Goal: Task Accomplishment & Management: Manage account settings

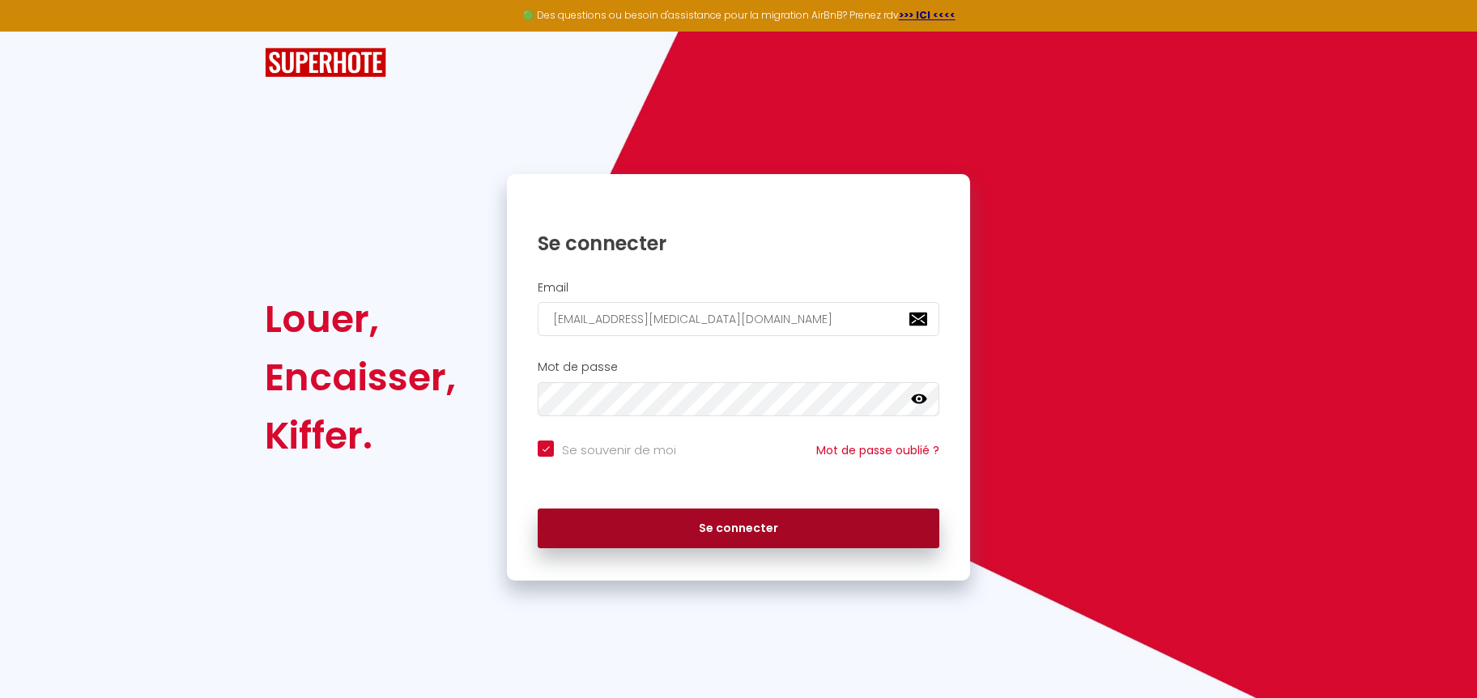
click at [749, 531] on button "Se connecter" at bounding box center [739, 529] width 402 height 41
checkbox input "true"
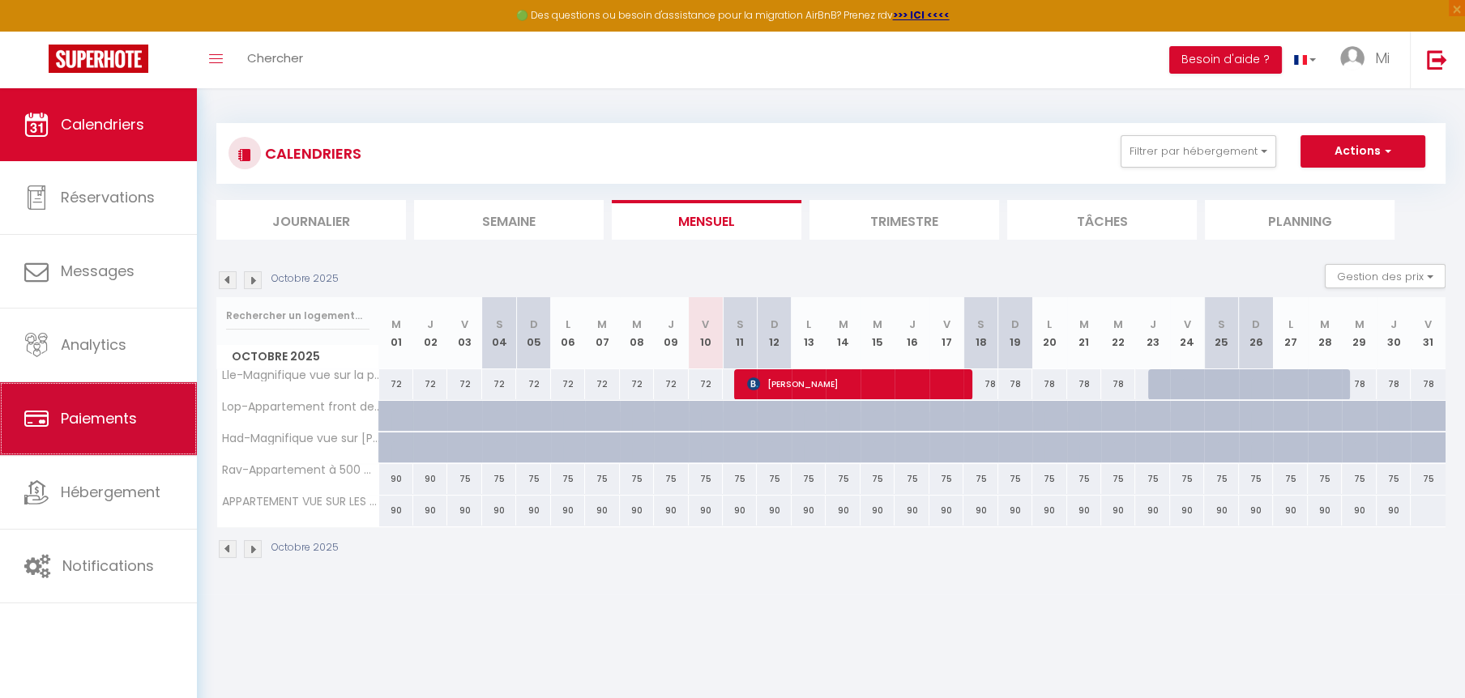
click at [94, 433] on link "Paiements" at bounding box center [98, 418] width 197 height 73
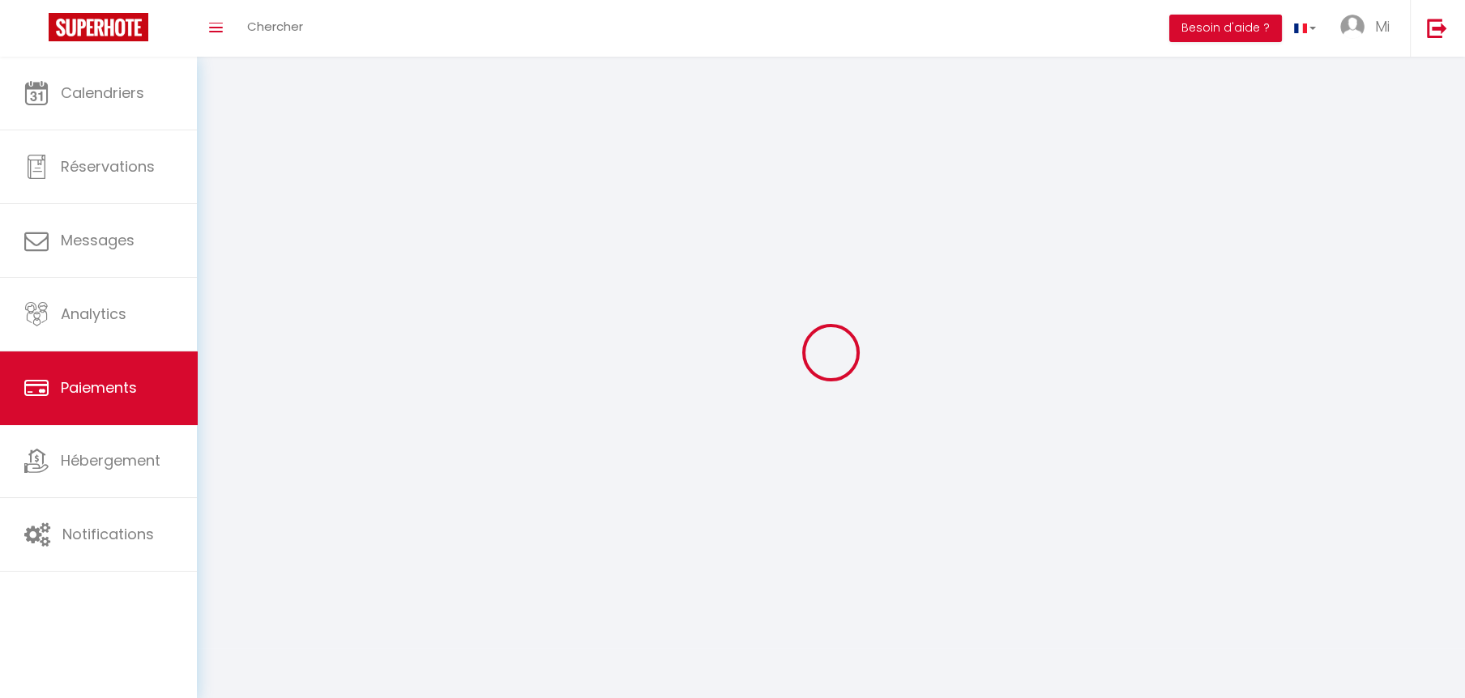
select select "2"
select select "0"
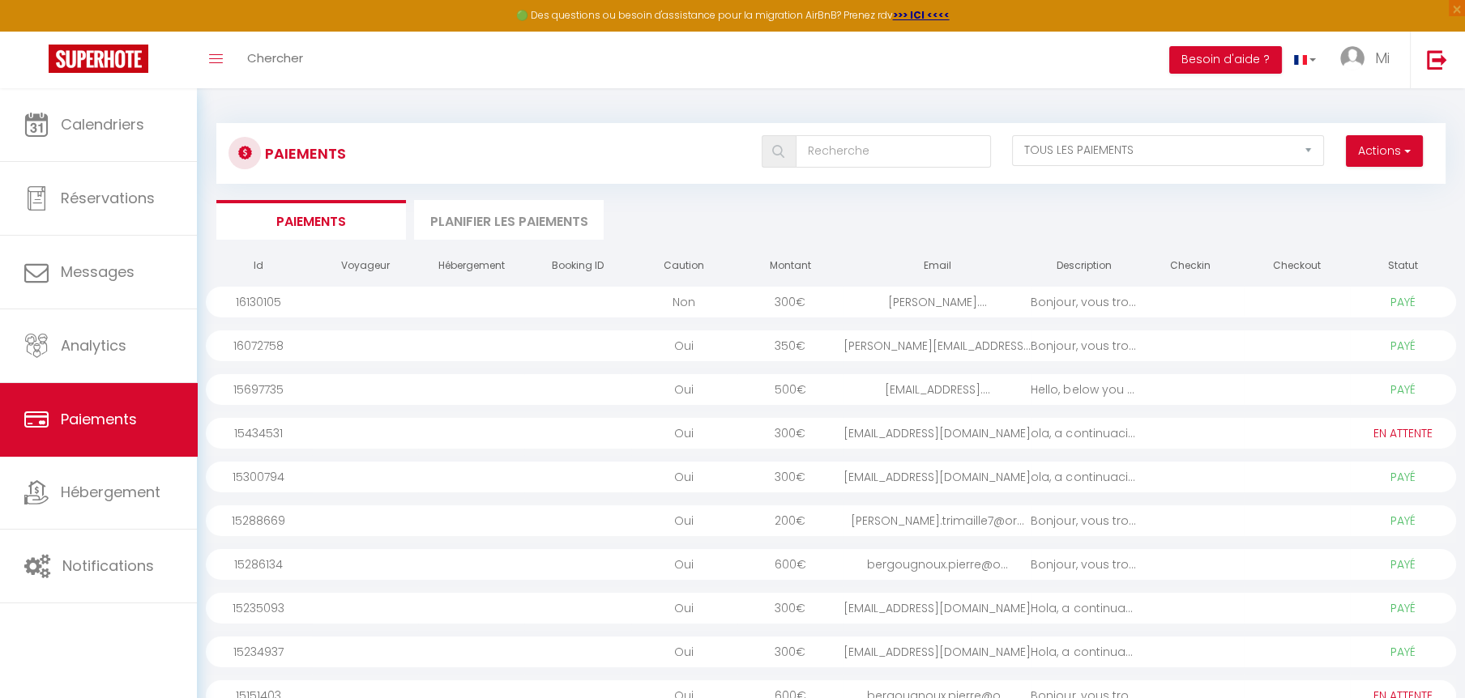
click at [667, 304] on div "Non" at bounding box center [684, 302] width 106 height 31
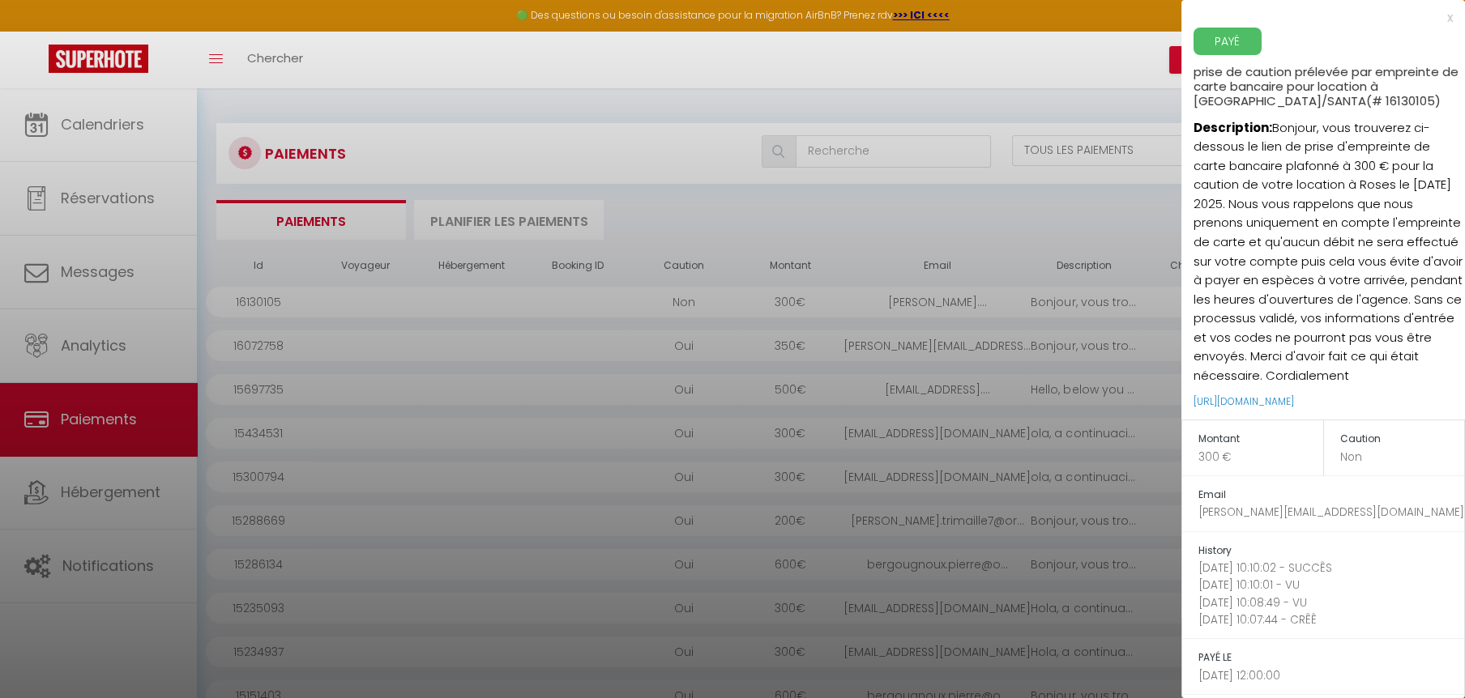
click at [1432, 18] on div "x" at bounding box center [1316, 17] width 271 height 19
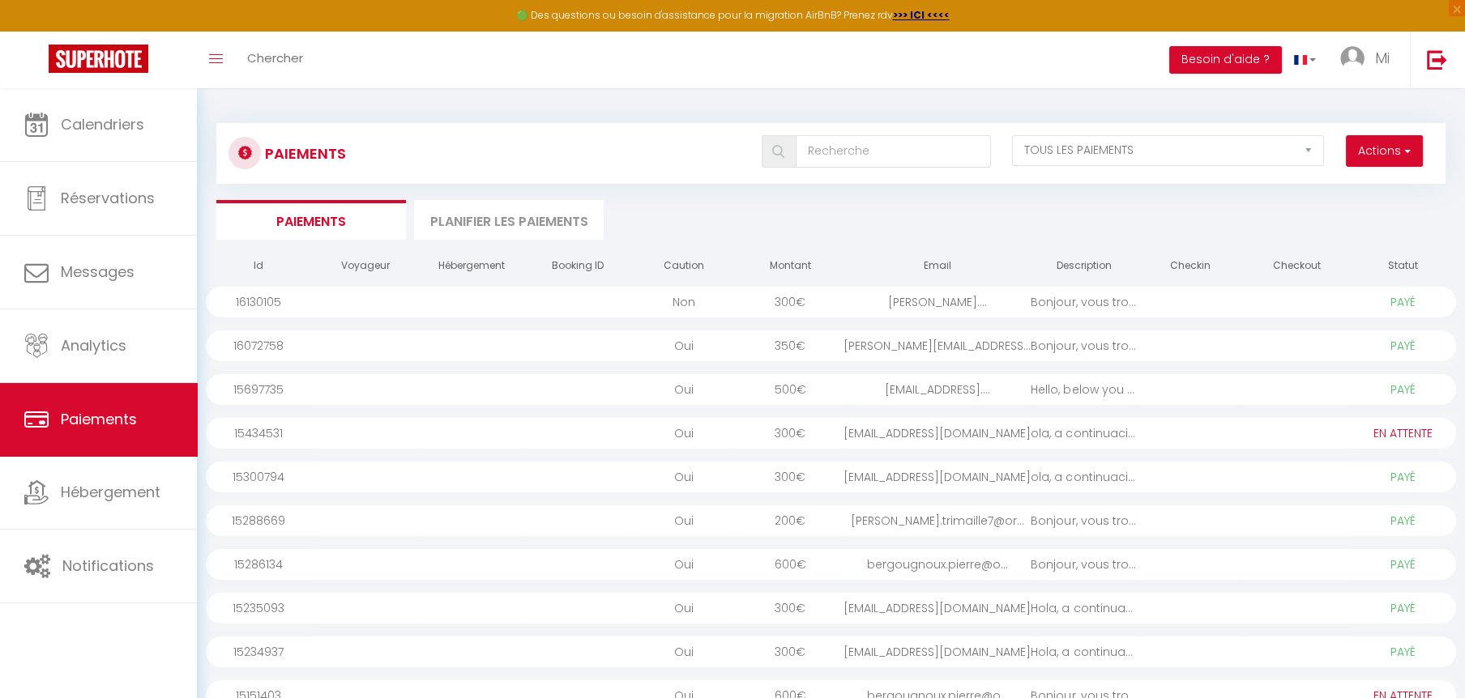
click at [907, 429] on div "Aniegi_3@hotmail.com" at bounding box center [936, 433] width 187 height 31
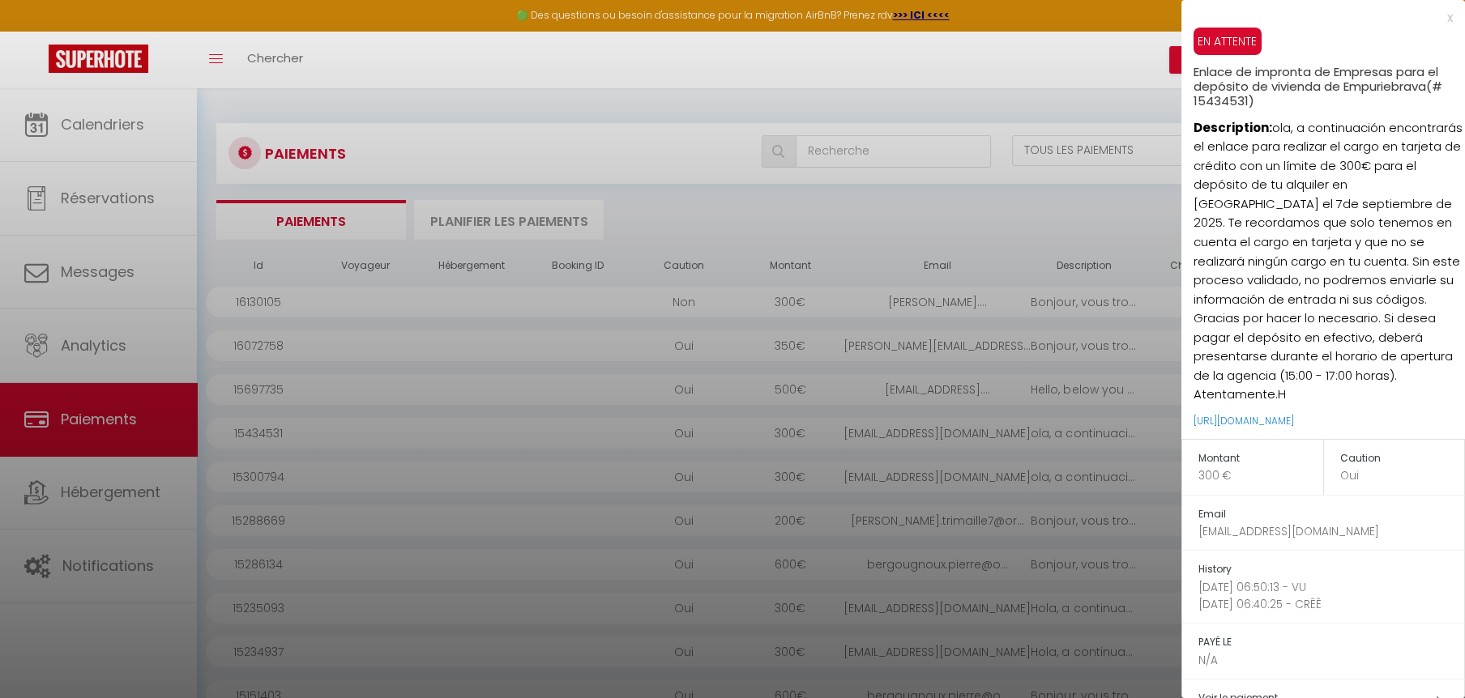
click at [1435, 18] on div "x" at bounding box center [1316, 17] width 271 height 19
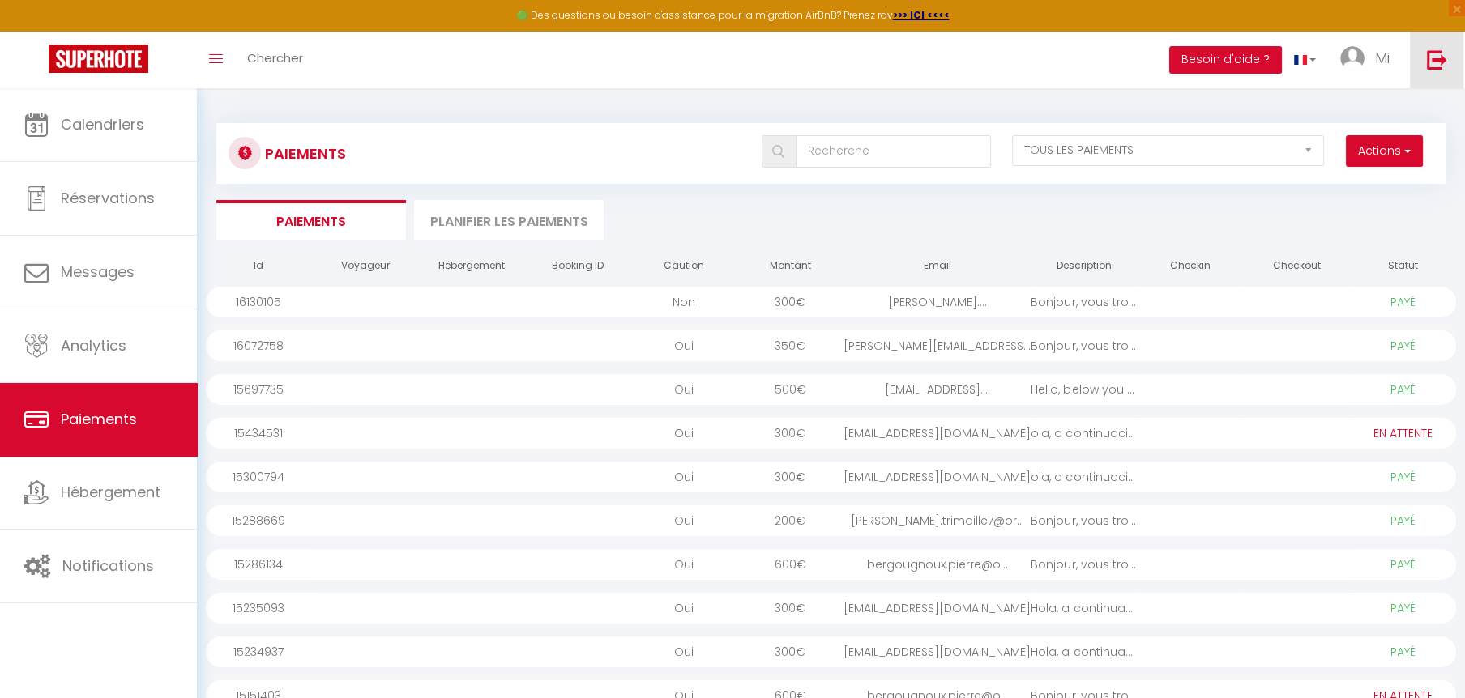
click at [1431, 55] on img at bounding box center [1436, 59] width 20 height 20
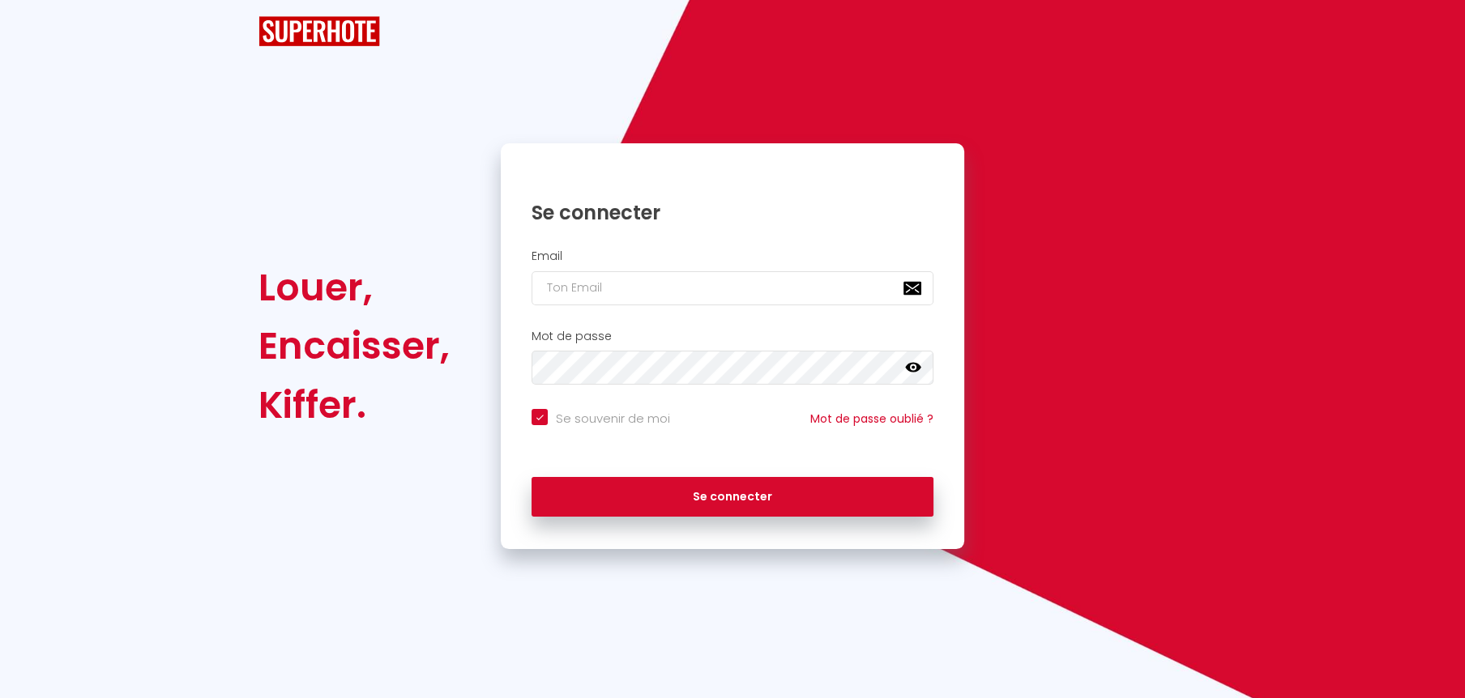
type input "[EMAIL_ADDRESS][MEDICAL_DATA][DOMAIN_NAME]"
checkbox input "true"
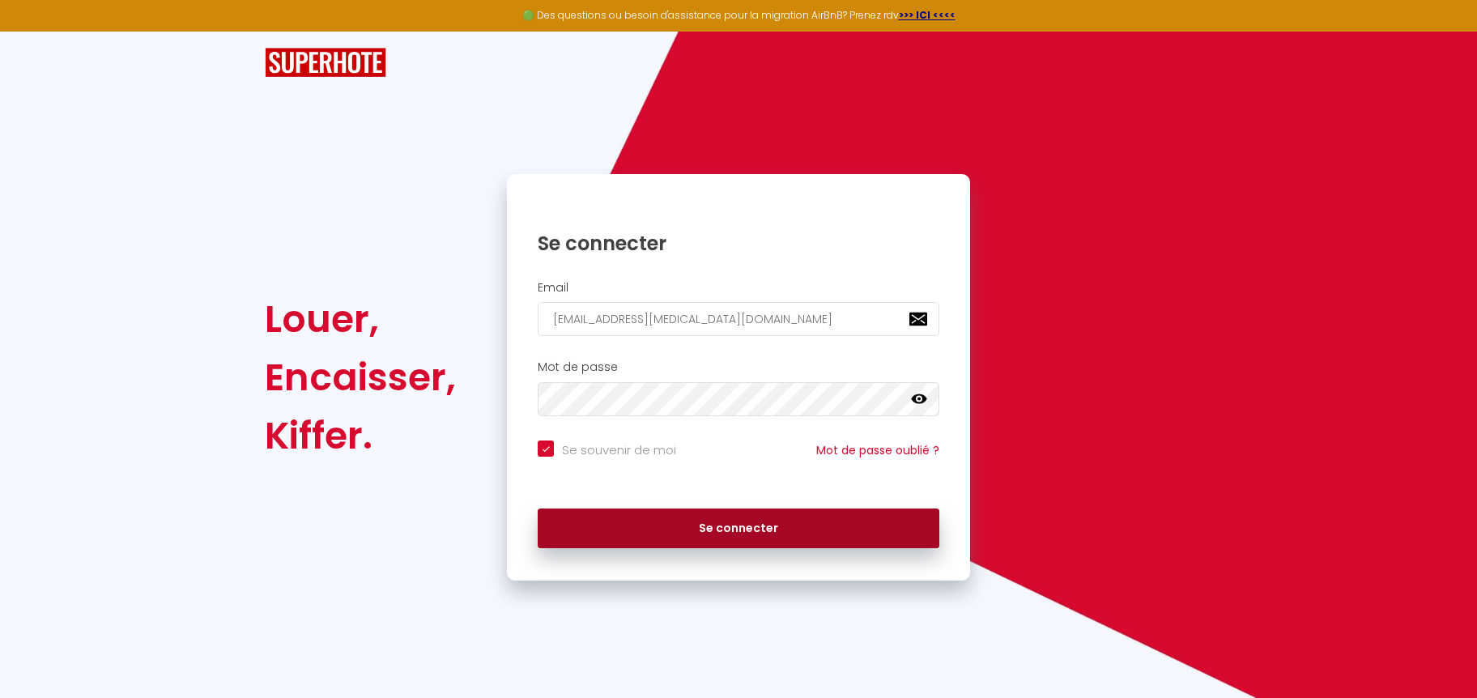
click at [761, 527] on button "Se connecter" at bounding box center [739, 529] width 402 height 41
checkbox input "true"
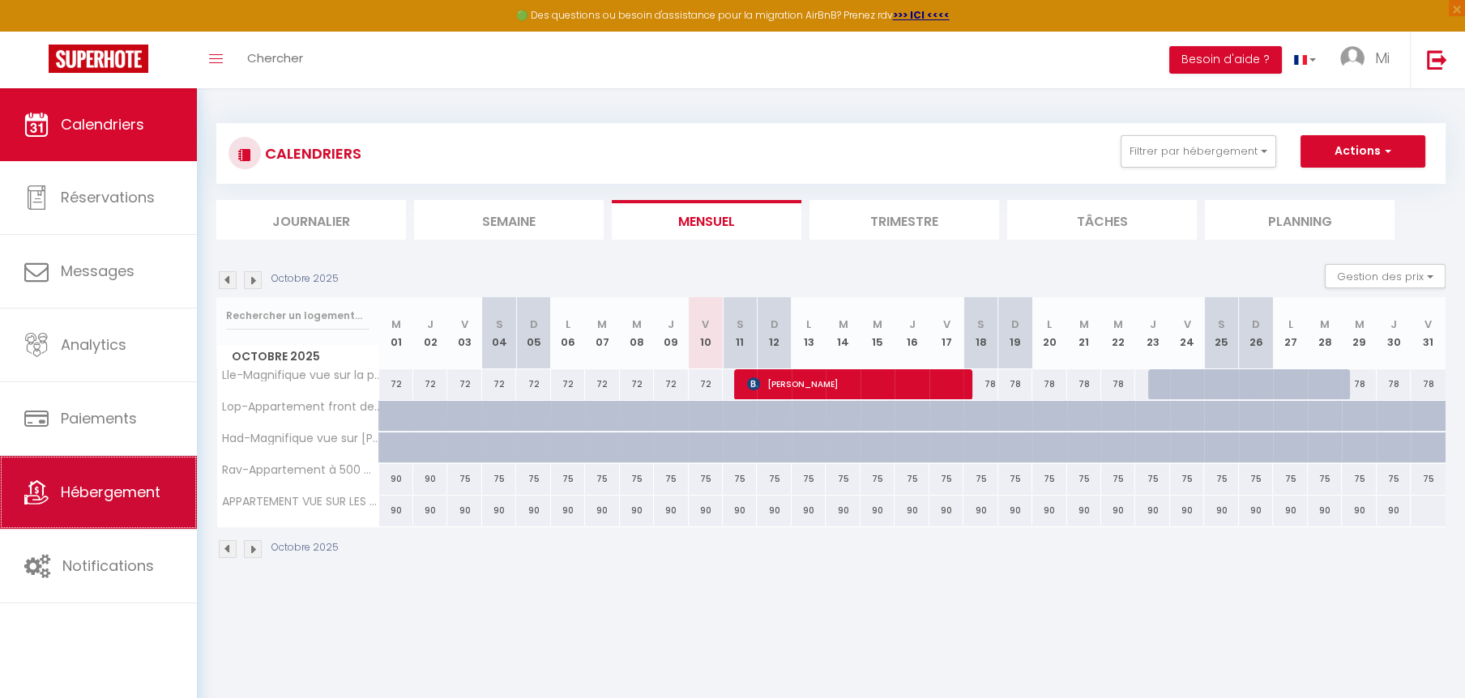
click at [149, 505] on link "Hébergement" at bounding box center [98, 492] width 197 height 73
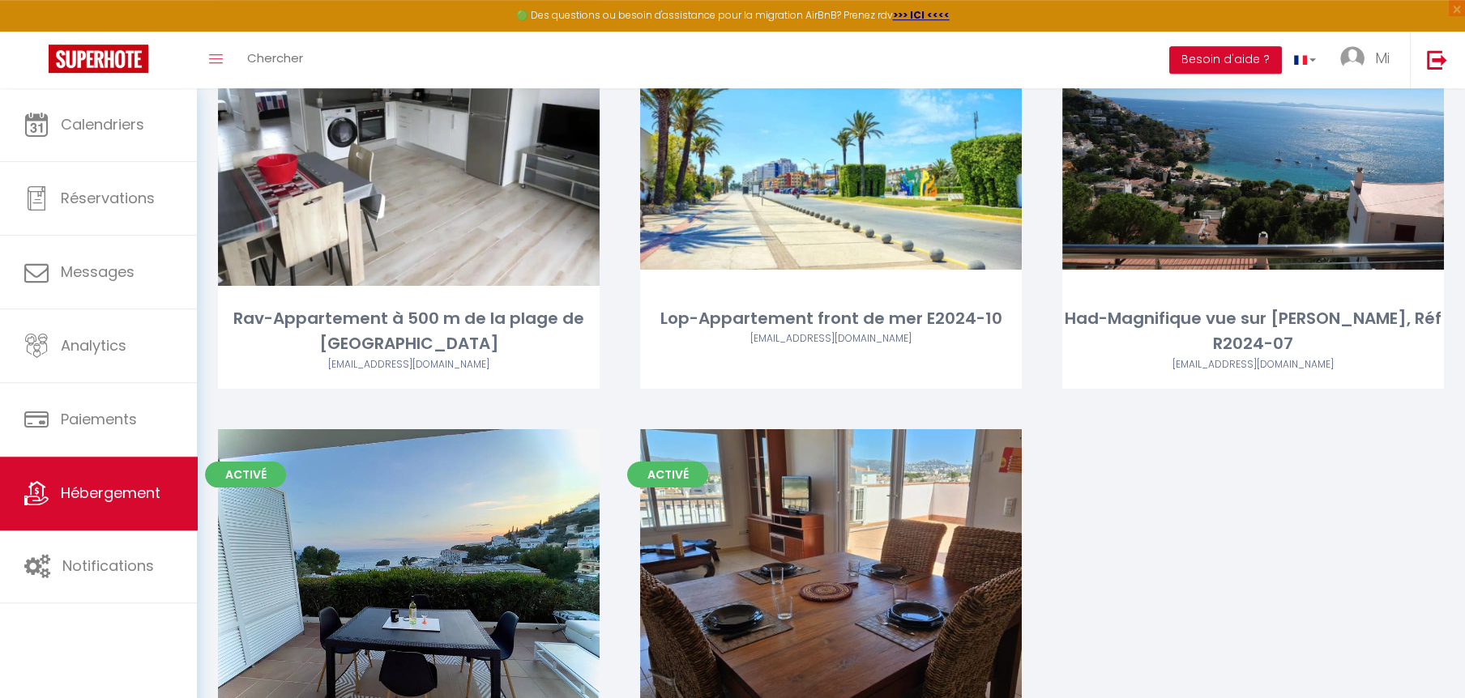
scroll to position [124, 0]
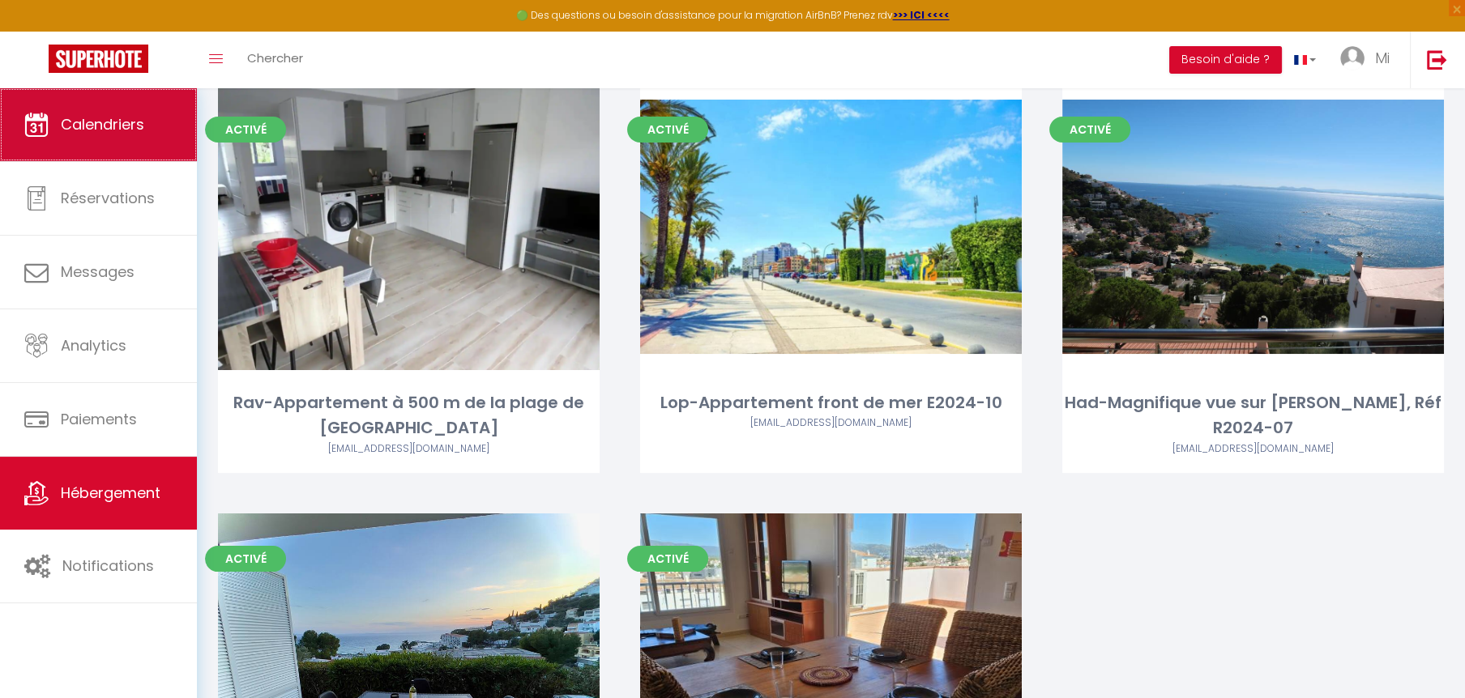
click at [152, 134] on link "Calendriers" at bounding box center [98, 124] width 197 height 73
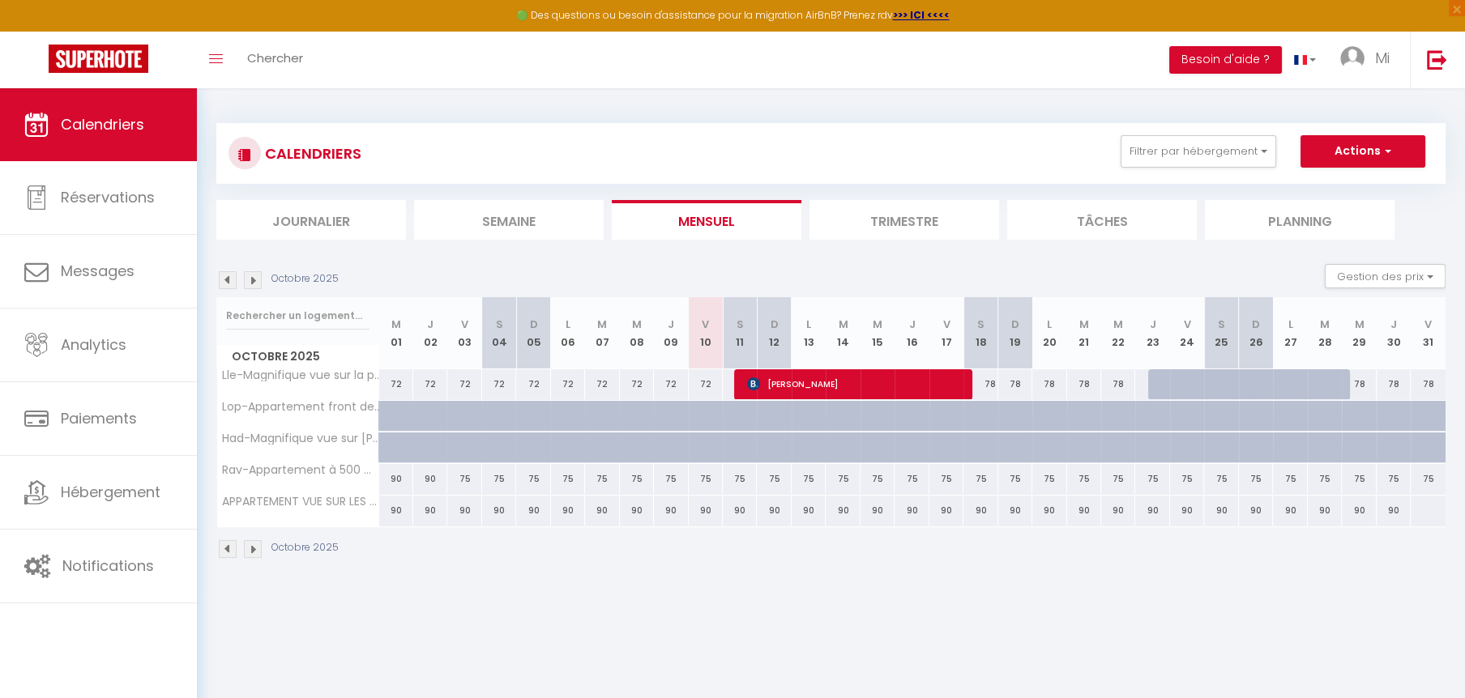
click at [254, 283] on img at bounding box center [253, 280] width 18 height 18
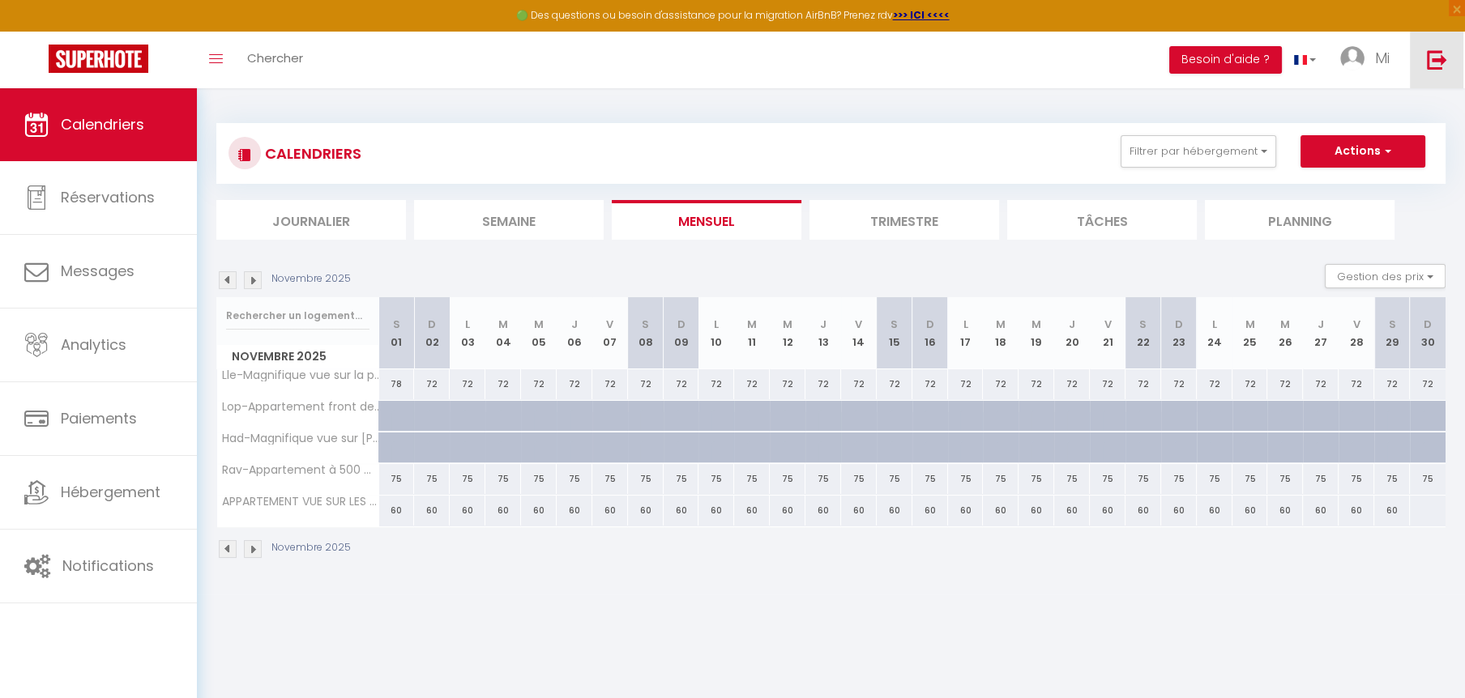
click at [1431, 63] on img at bounding box center [1436, 59] width 20 height 20
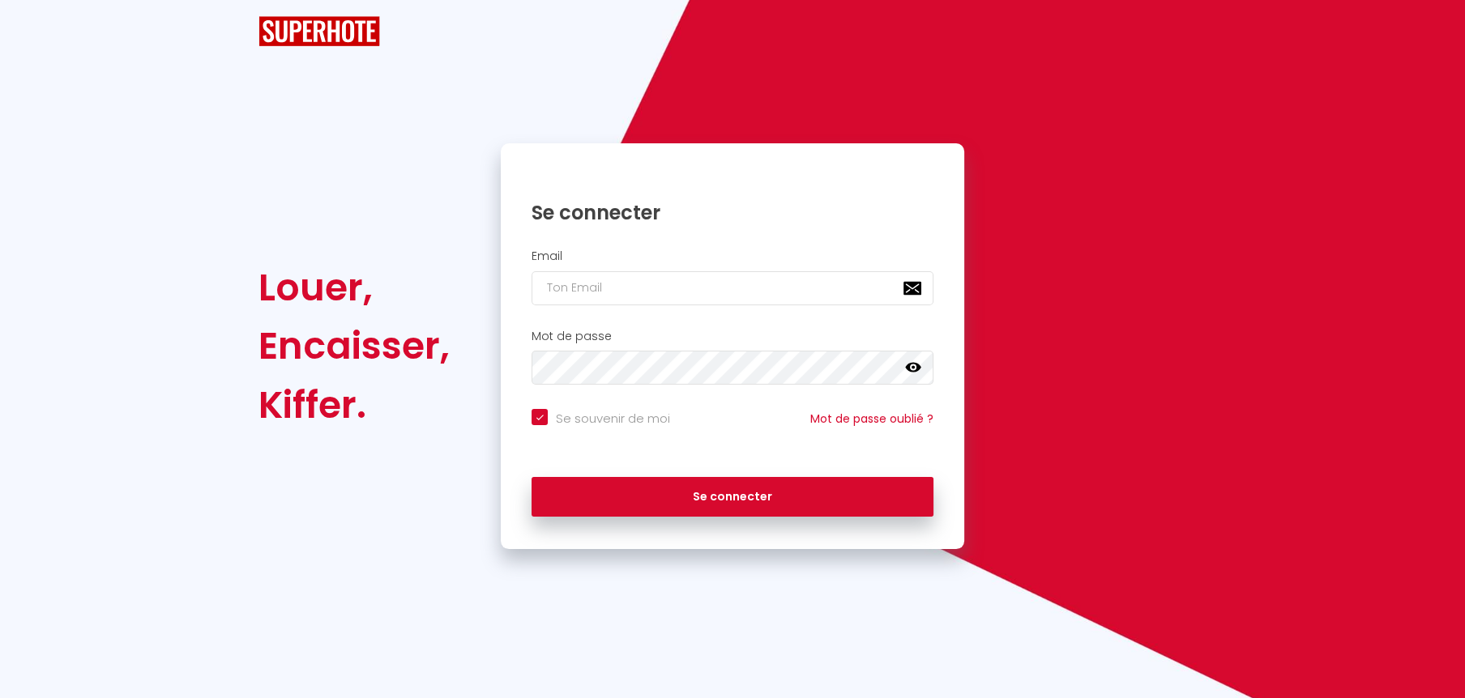
type input "[EMAIL_ADDRESS][MEDICAL_DATA][DOMAIN_NAME]"
checkbox input "true"
